Goal: Task Accomplishment & Management: Manage account settings

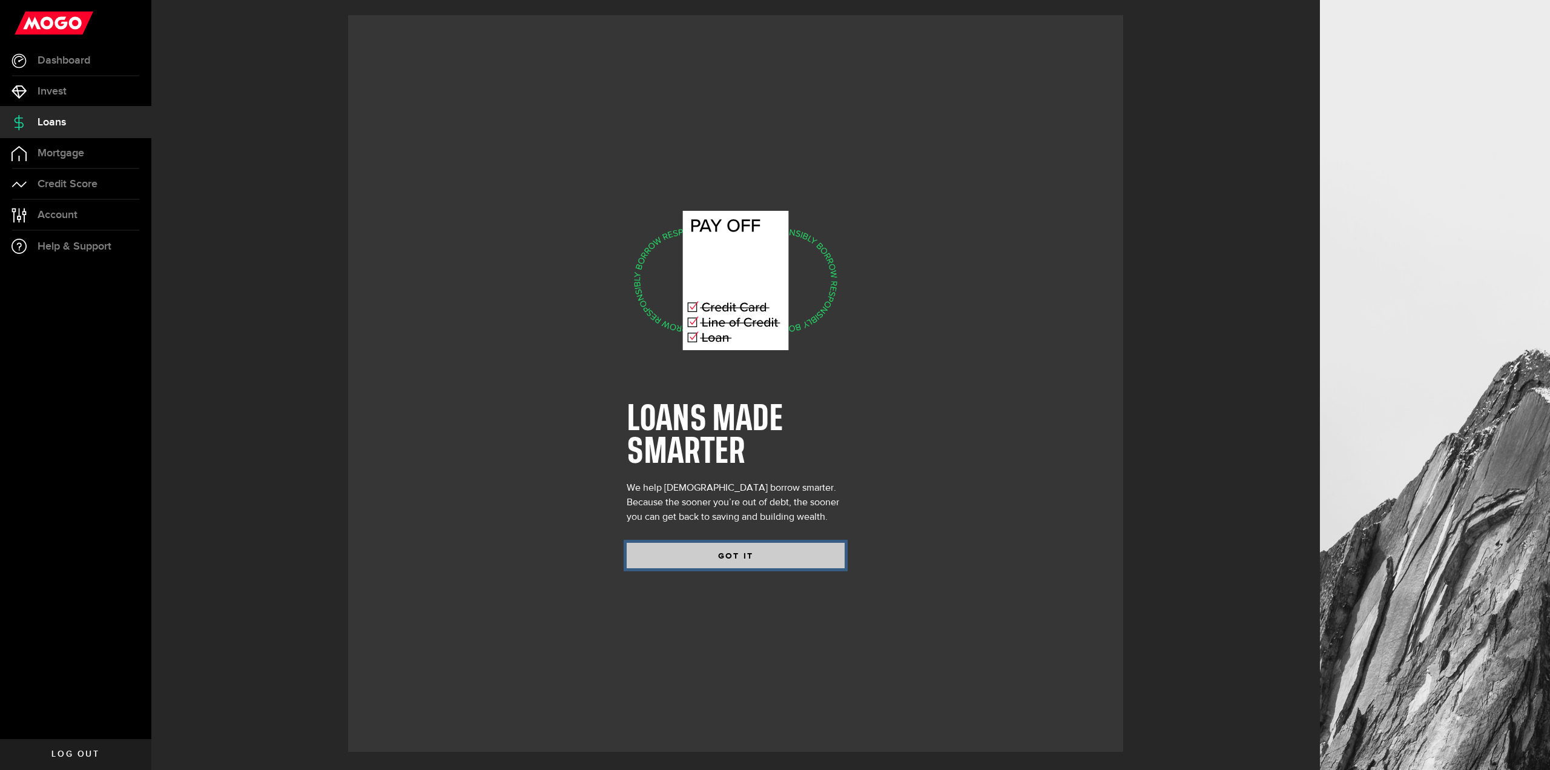
click at [702, 554] on button "GOT IT" at bounding box center [736, 555] width 218 height 25
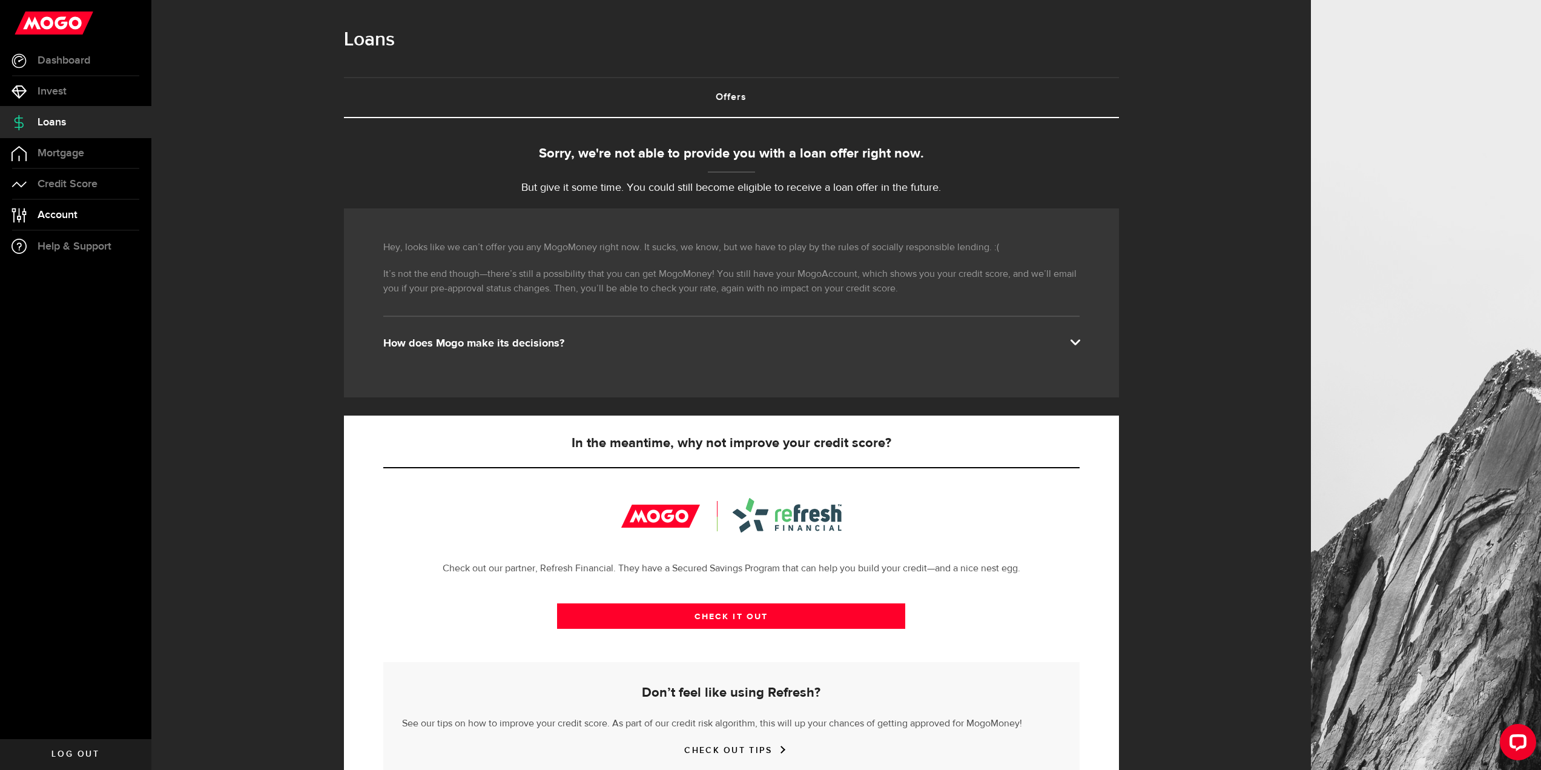
click at [45, 210] on span "Account" at bounding box center [58, 215] width 40 height 11
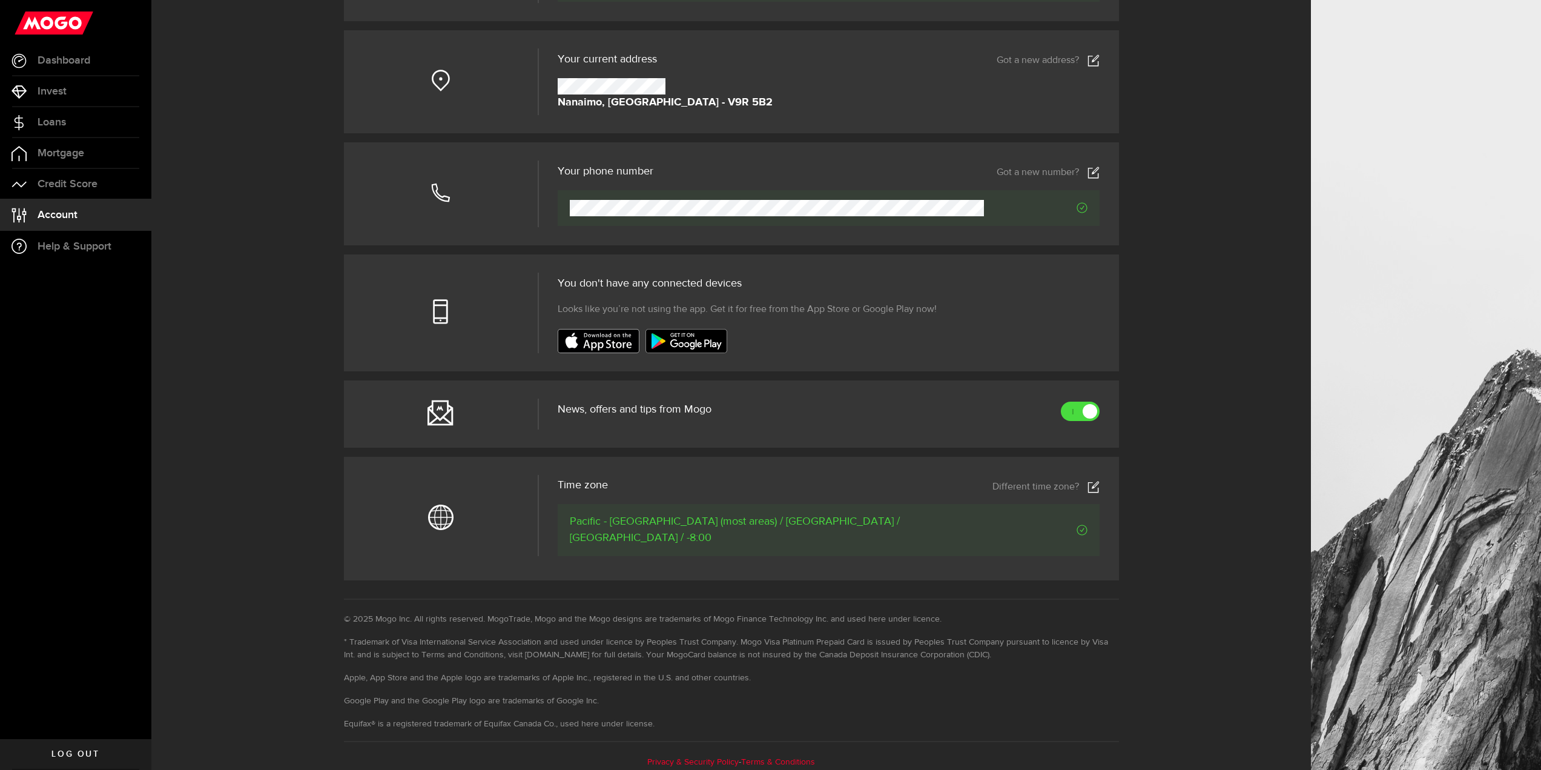
scroll to position [212, 0]
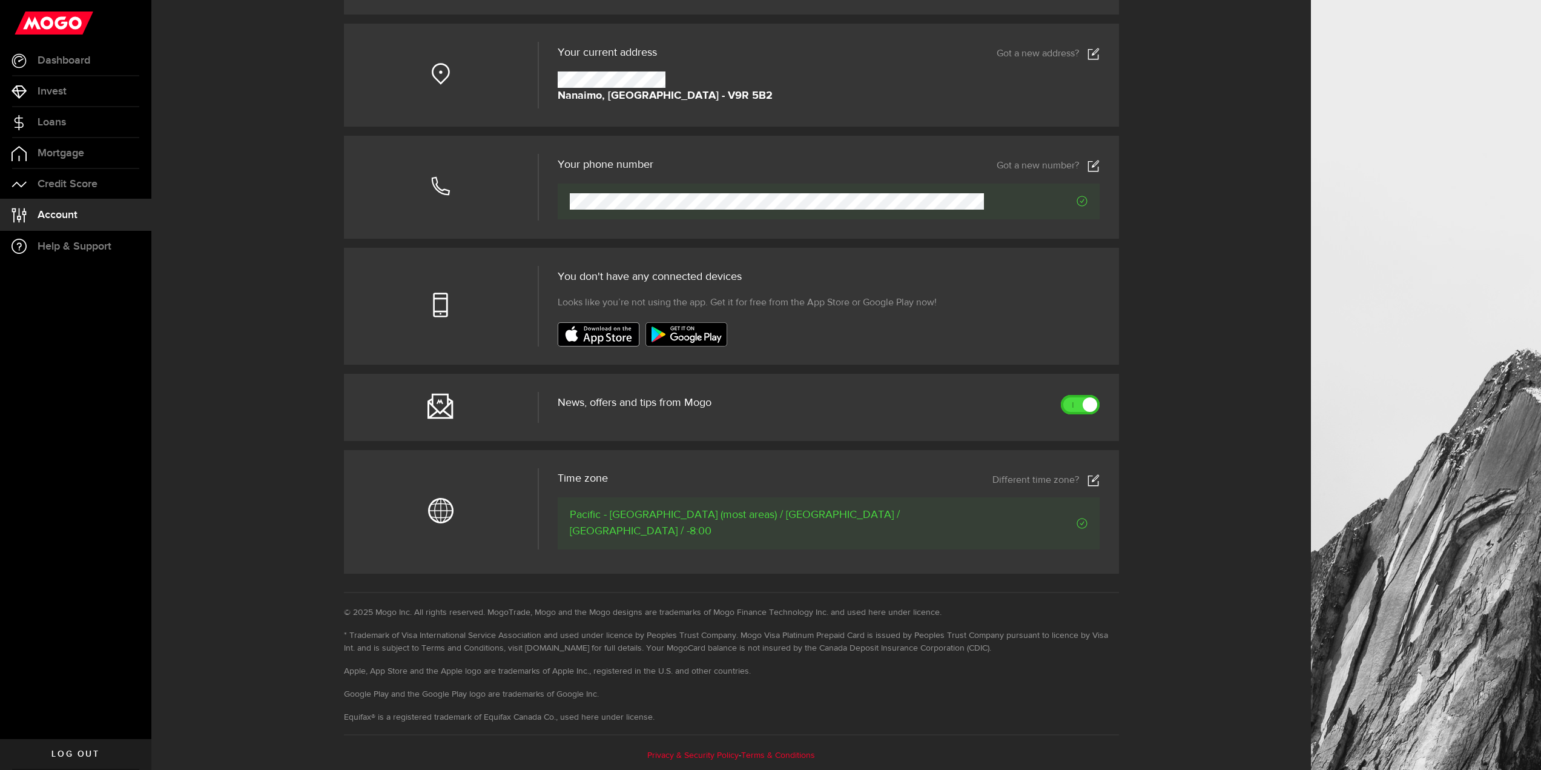
click at [1076, 405] on link at bounding box center [1080, 404] width 39 height 19
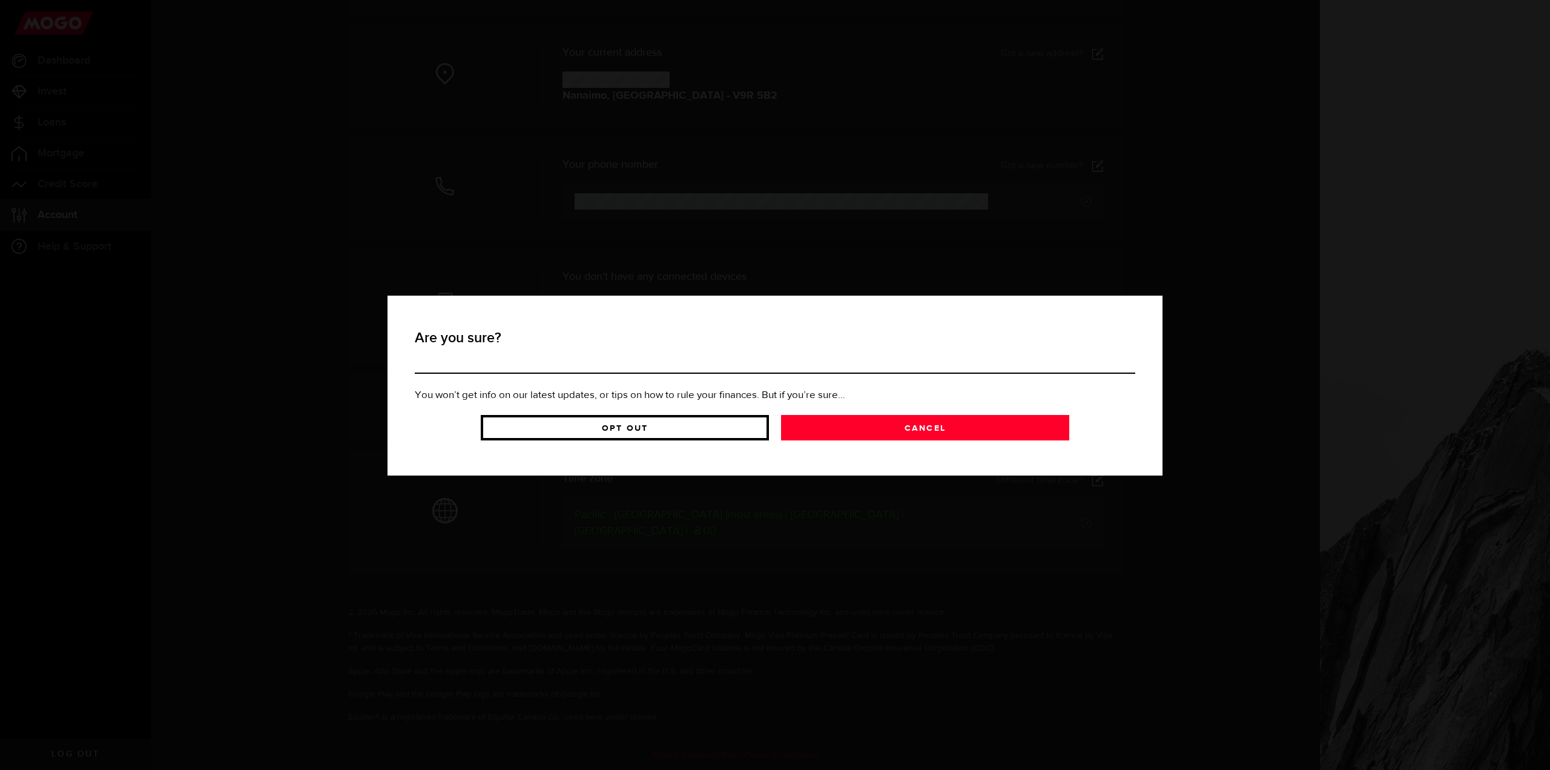
click at [721, 427] on link "Opt Out" at bounding box center [625, 427] width 288 height 25
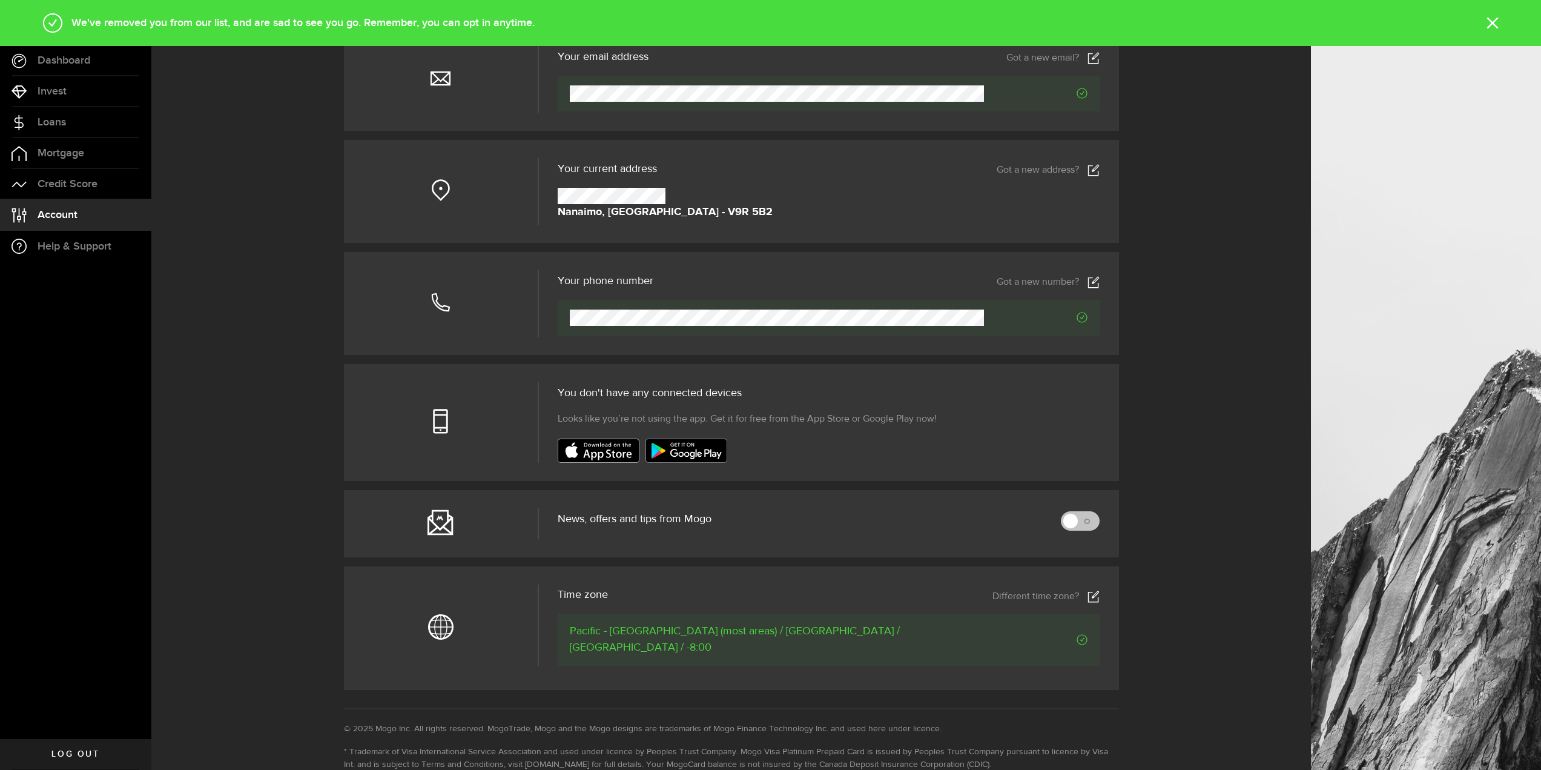
scroll to position [0, 0]
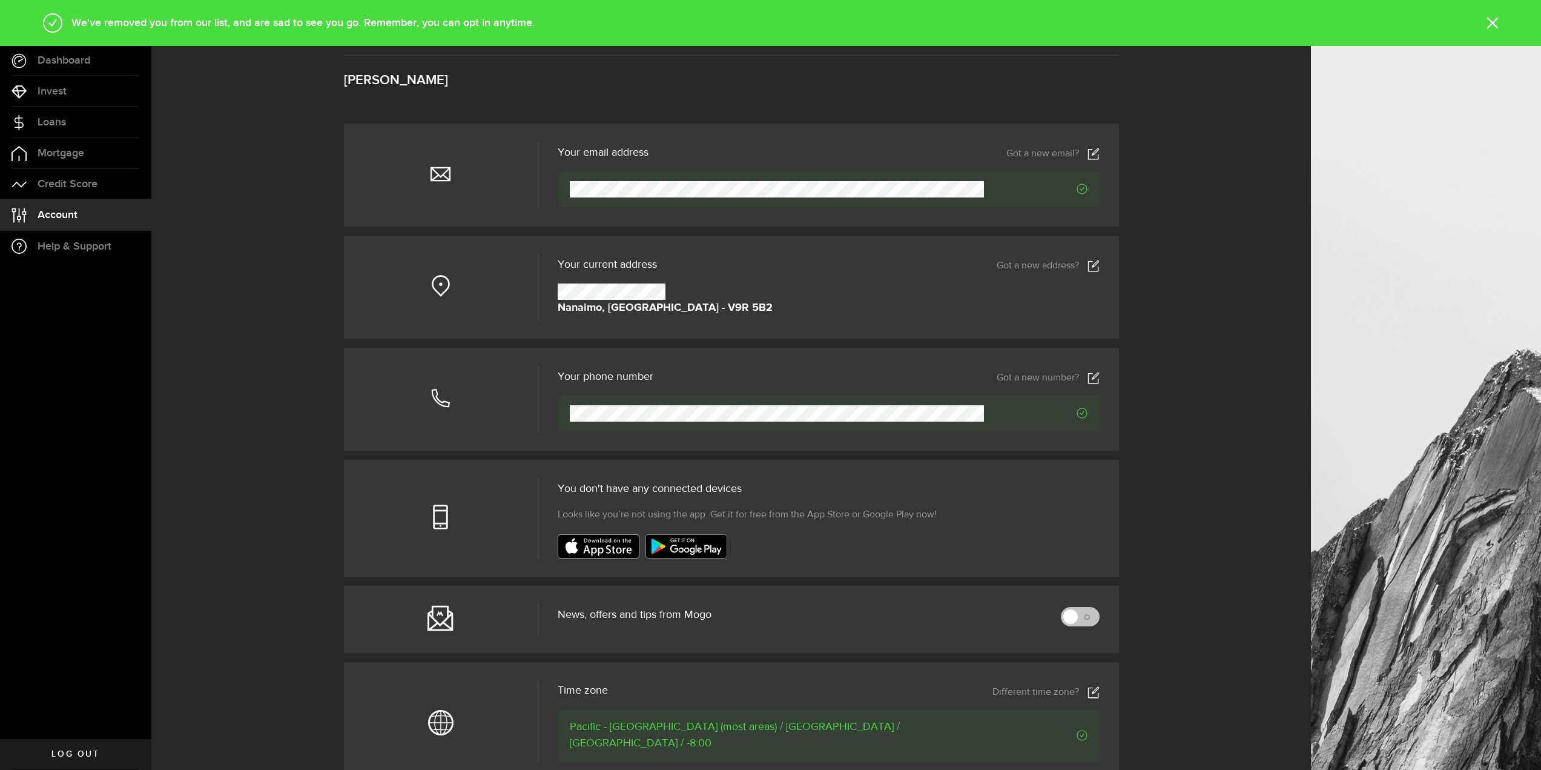
click at [1105, 377] on div "Your phone number Got a new number? Your phone number Looks like you haven't en…" at bounding box center [829, 398] width 580 height 65
click at [1098, 377] on use at bounding box center [1093, 378] width 11 height 12
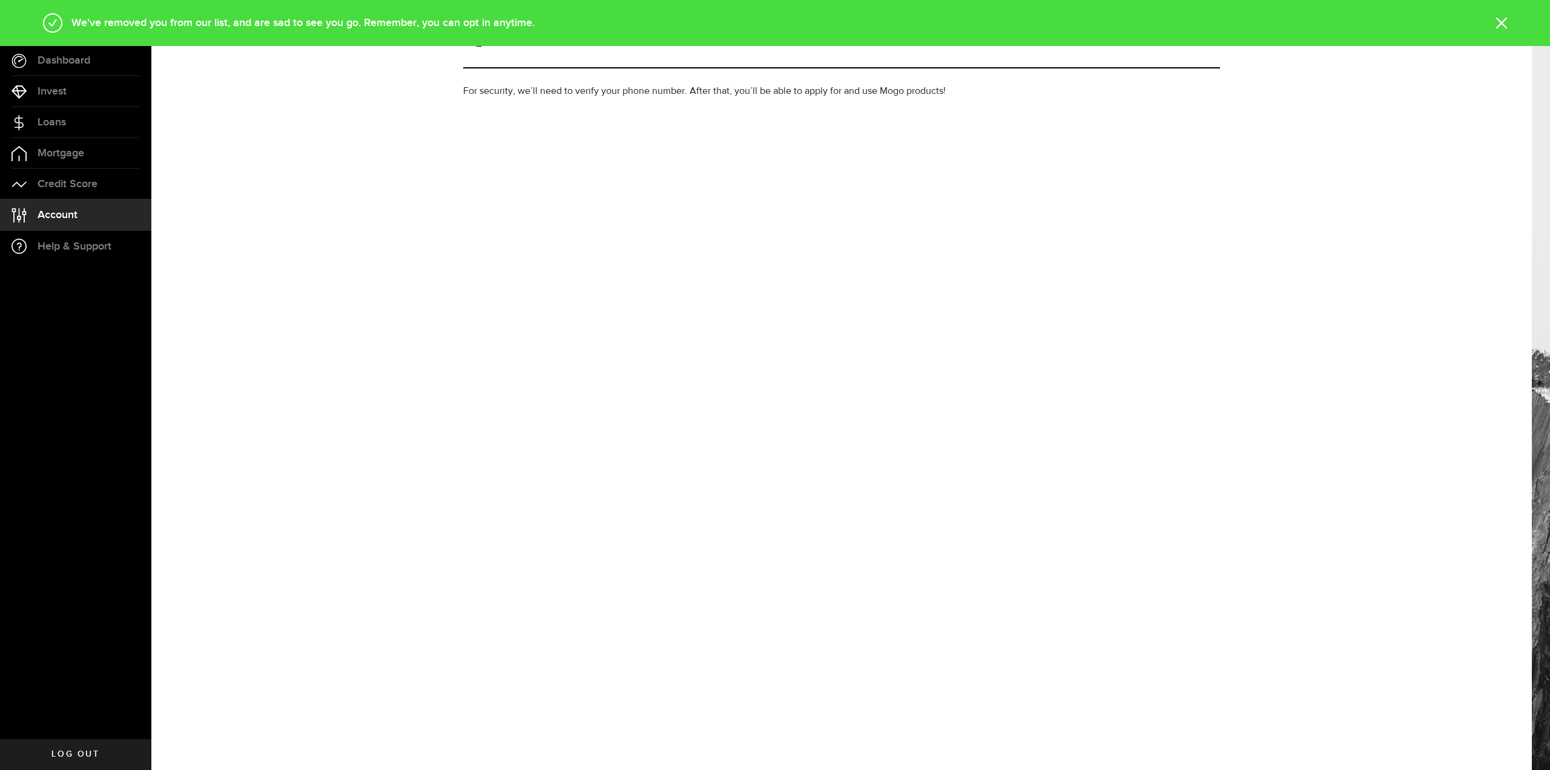
type input "2508026008"
